Goal: Transaction & Acquisition: Purchase product/service

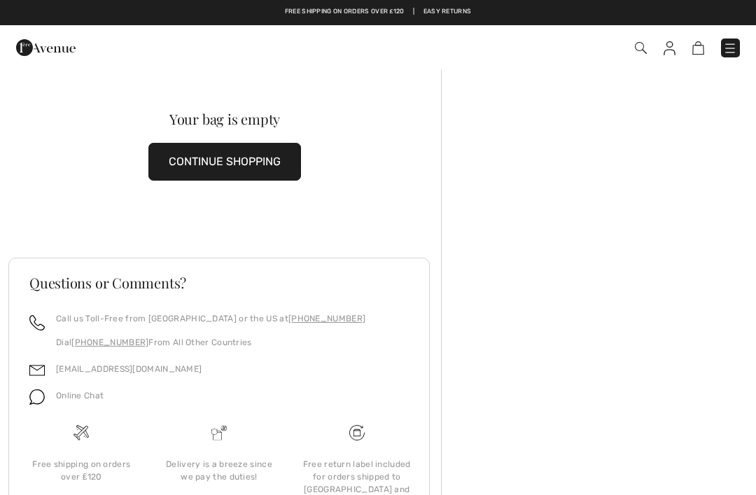
checkbox input "true"
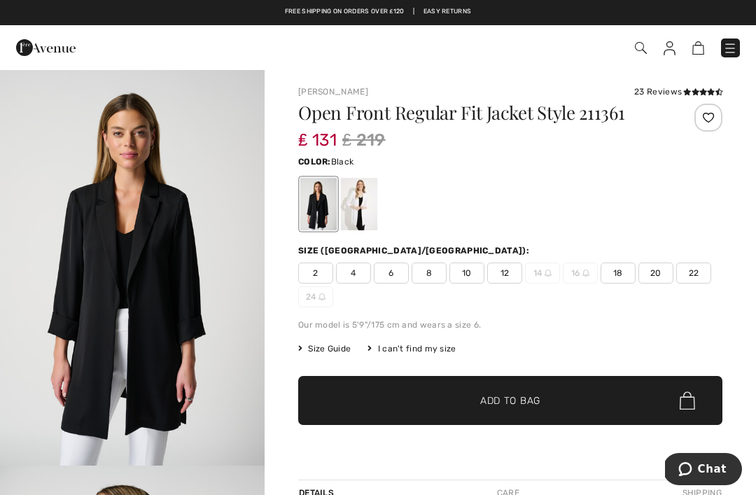
click at [326, 351] on span "Size Guide" at bounding box center [324, 348] width 53 height 13
